Goal: Transaction & Acquisition: Subscribe to service/newsletter

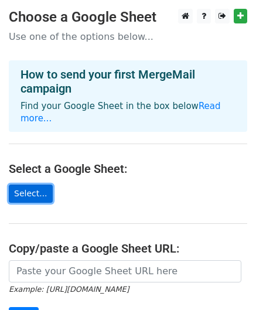
click at [28, 185] on link "Select..." at bounding box center [31, 194] width 44 height 18
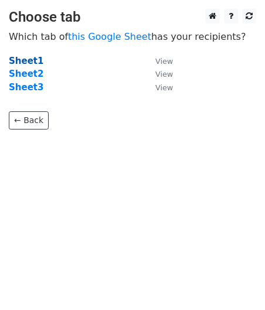
click at [18, 59] on strong "Sheet1" at bounding box center [26, 61] width 35 height 11
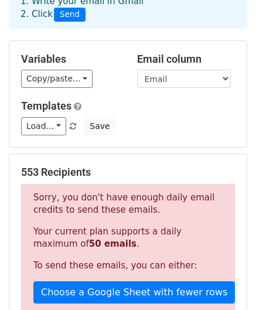
scroll to position [83, 0]
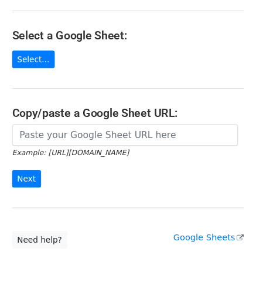
scroll to position [157, 0]
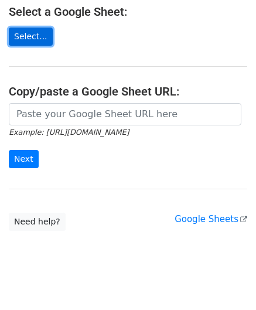
click at [35, 28] on link "Select..." at bounding box center [31, 37] width 44 height 18
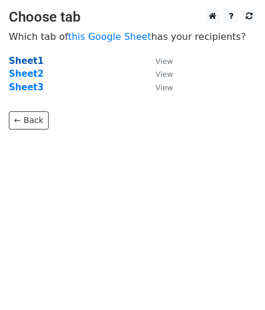
click at [25, 60] on strong "Sheet1" at bounding box center [26, 61] width 35 height 11
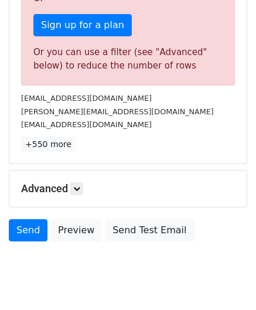
scroll to position [400, 0]
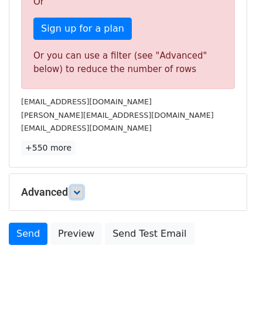
click at [80, 189] on icon at bounding box center [76, 192] width 7 height 7
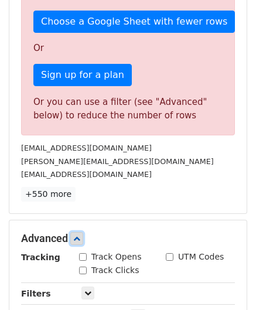
scroll to position [354, 0]
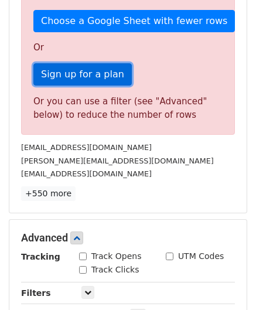
click at [94, 63] on link "Sign up for a plan" at bounding box center [82, 74] width 99 height 22
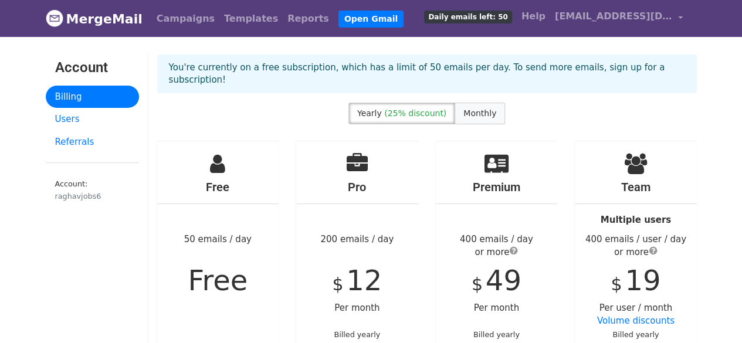
click at [486, 109] on span "Monthly" at bounding box center [480, 113] width 33 height 9
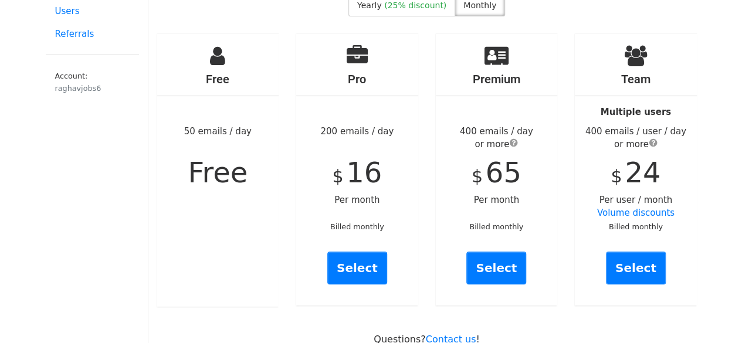
scroll to position [110, 0]
